Goal: Navigation & Orientation: Find specific page/section

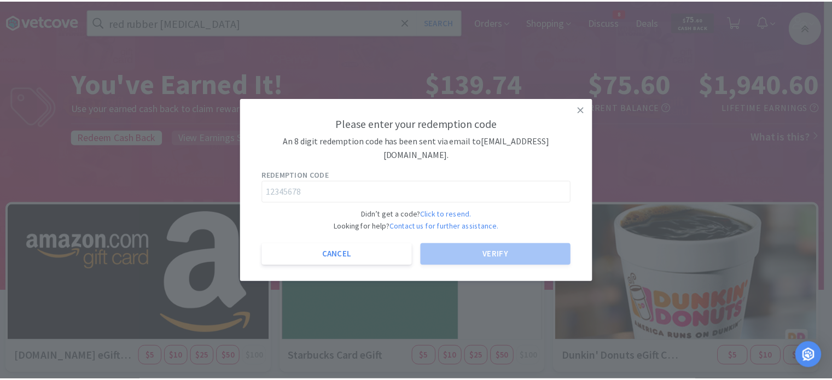
scroll to position [123, 0]
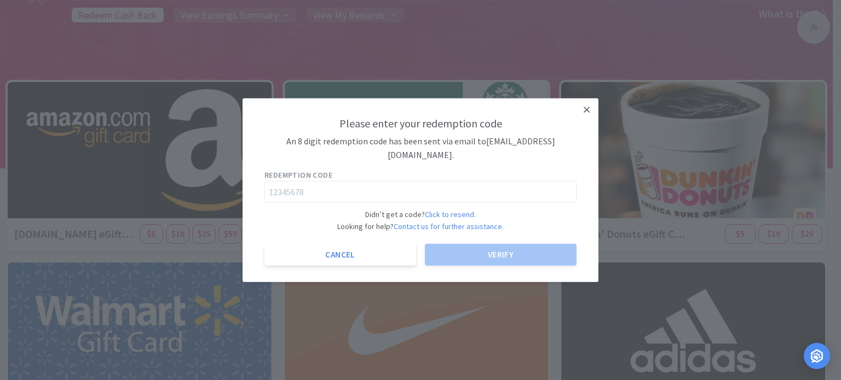
click at [587, 112] on icon at bounding box center [586, 110] width 6 height 10
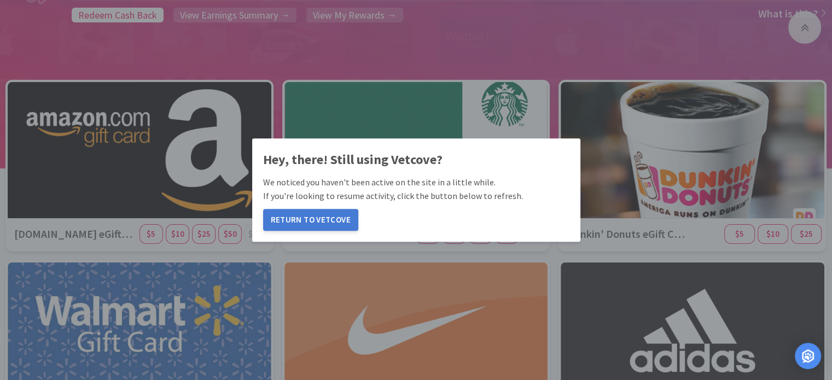
click at [332, 219] on button "Return to Vetcove" at bounding box center [310, 220] width 95 height 22
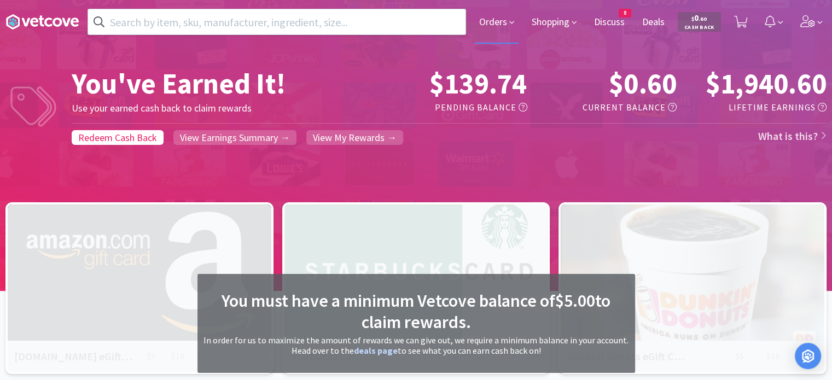
click at [510, 24] on icon at bounding box center [512, 23] width 5 height 10
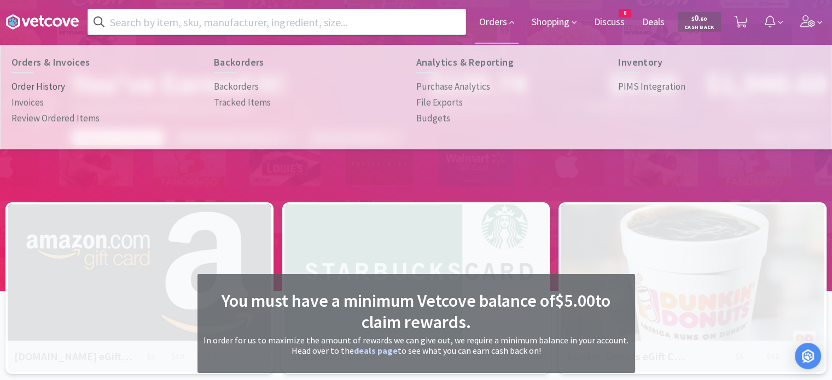
click at [33, 87] on p "Order History" at bounding box center [38, 86] width 54 height 15
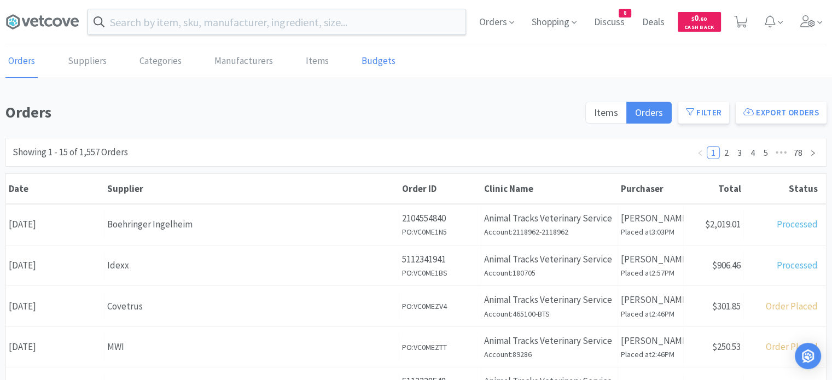
click at [384, 57] on link "Budgets" at bounding box center [378, 61] width 39 height 33
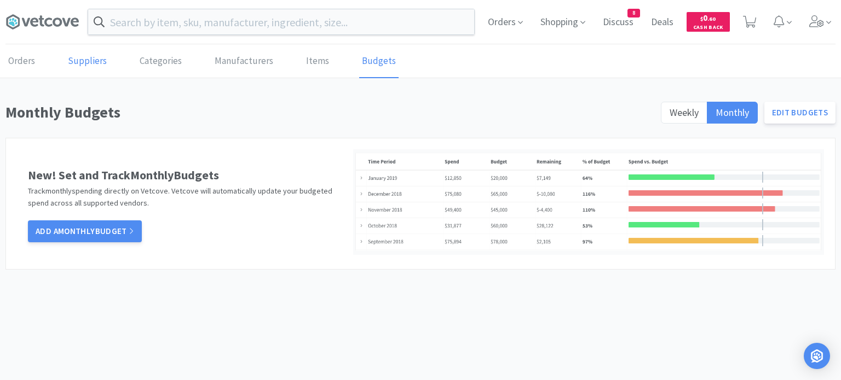
click at [88, 66] on link "Suppliers" at bounding box center [87, 61] width 44 height 33
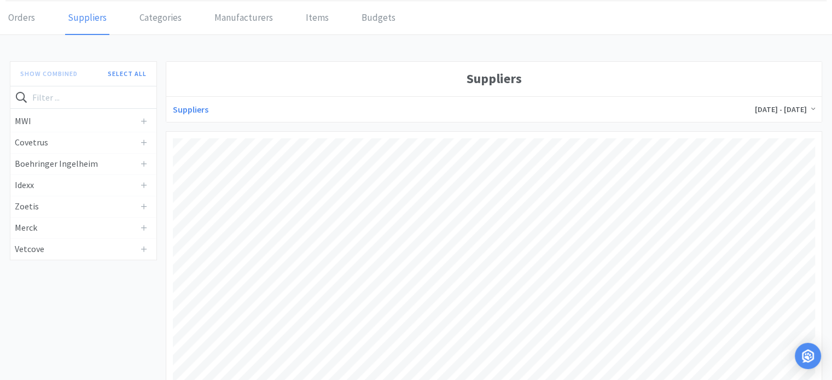
scroll to position [42, 0]
